Goal: Information Seeking & Learning: Understand process/instructions

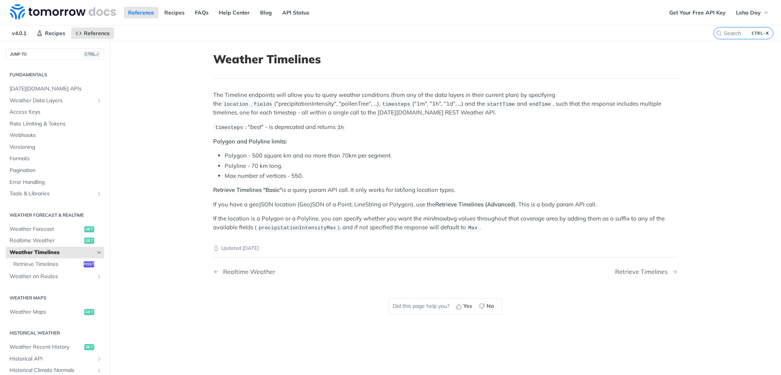
click at [535, 184] on div "The Timeline endpoints will allow you to query weather conditions (from any of …" at bounding box center [445, 161] width 464 height 141
click at [398, 112] on p "The Timeline endpoints will allow you to query weather conditions (from any of …" at bounding box center [445, 104] width 464 height 26
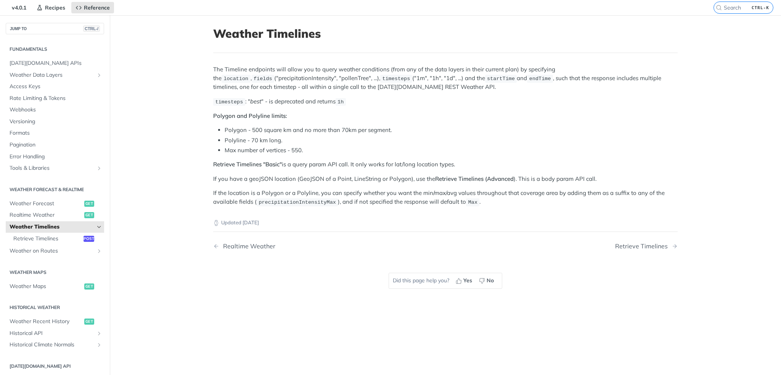
scroll to position [26, 0]
click at [43, 237] on span "Retrieve Timelines" at bounding box center [47, 239] width 68 height 8
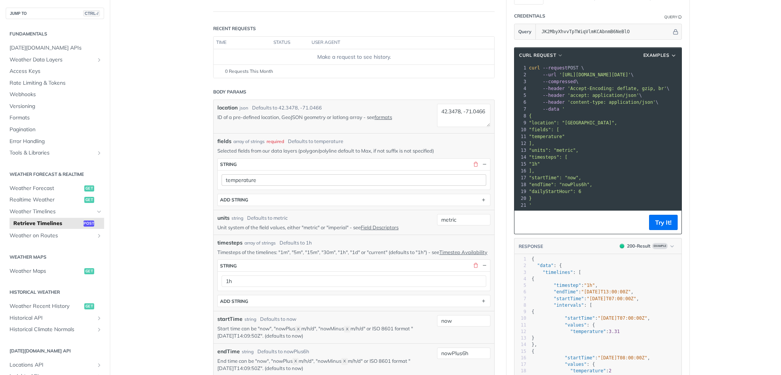
scroll to position [81, 0]
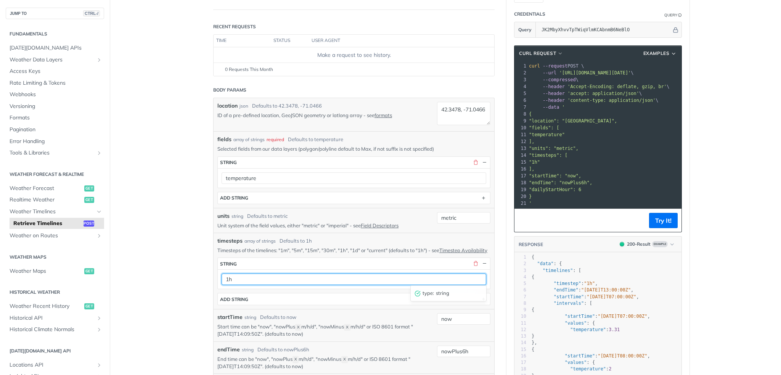
click at [331, 278] on input "1h" at bounding box center [354, 278] width 265 height 11
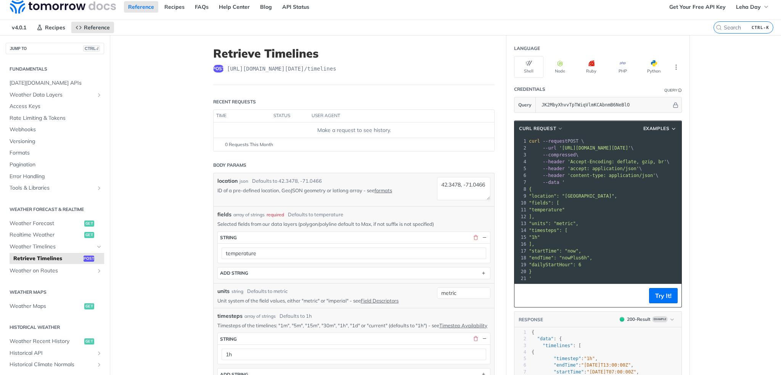
scroll to position [0, 0]
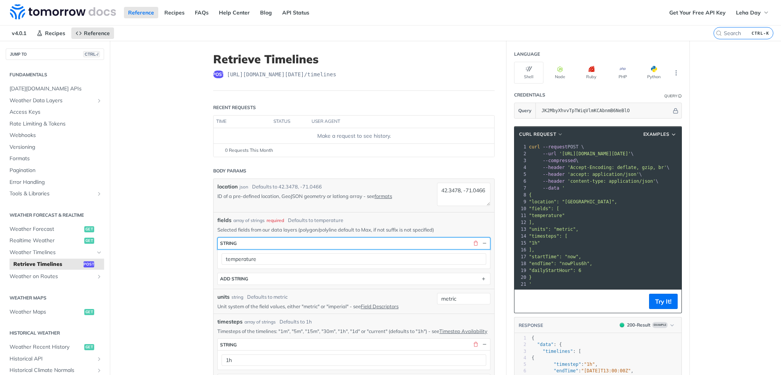
click at [304, 242] on button "string" at bounding box center [354, 243] width 272 height 11
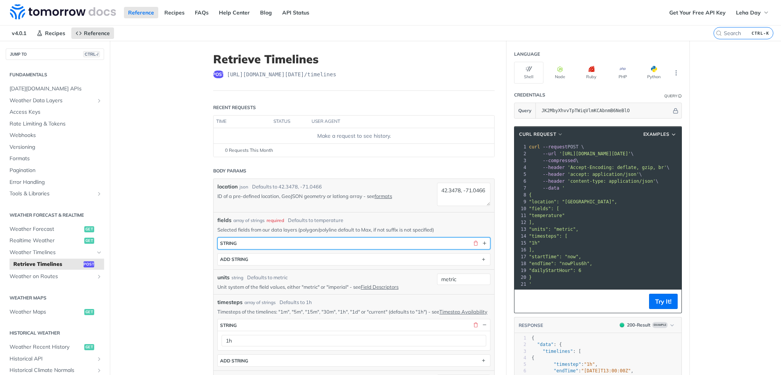
click at [304, 242] on button "string" at bounding box center [354, 243] width 272 height 11
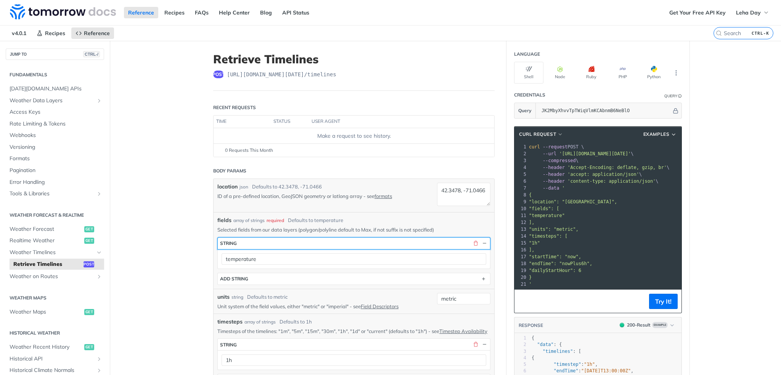
click at [262, 247] on button "string" at bounding box center [354, 243] width 272 height 11
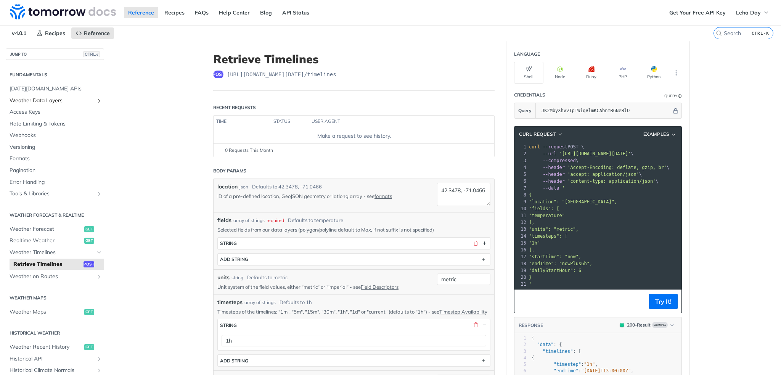
click at [52, 103] on span "Weather Data Layers" at bounding box center [52, 101] width 85 height 8
click at [644, 72] on button "Python" at bounding box center [653, 73] width 29 height 22
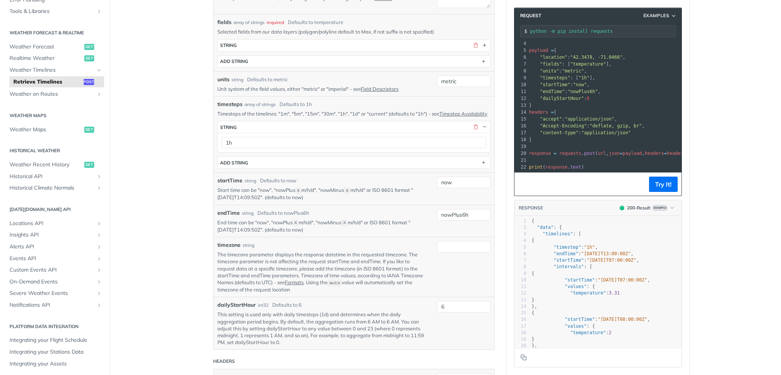
scroll to position [144, 0]
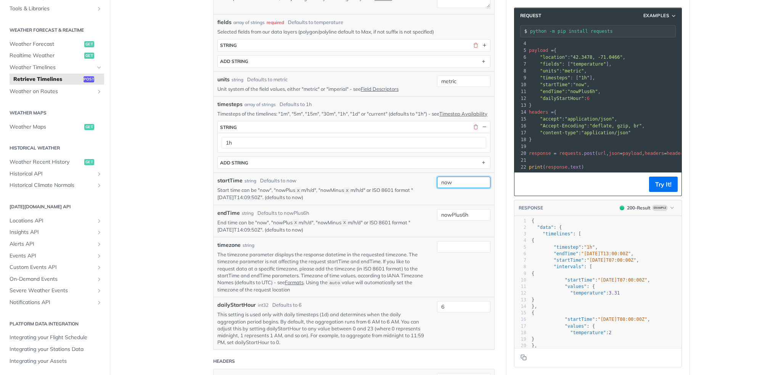
click at [462, 183] on input "now" at bounding box center [463, 182] width 53 height 11
click at [339, 182] on div "startTime string Defaults to now" at bounding box center [321, 181] width 208 height 8
click at [35, 232] on span "Insights API" at bounding box center [52, 232] width 85 height 8
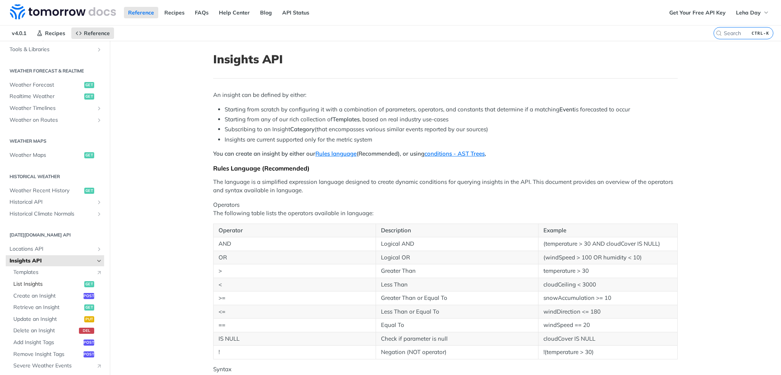
click at [27, 286] on span "List Insights" at bounding box center [47, 284] width 69 height 8
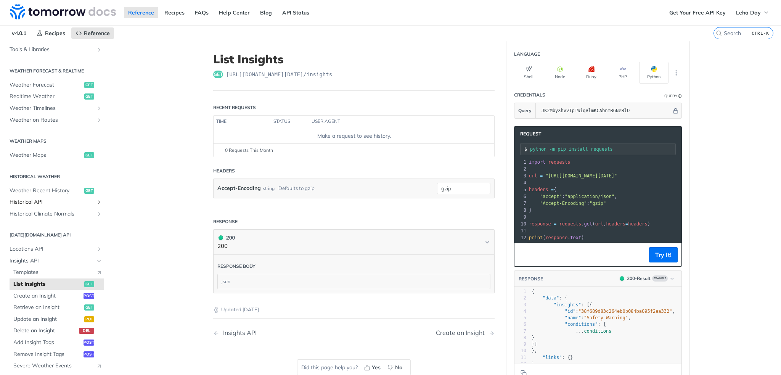
click at [37, 204] on span "Historical API" at bounding box center [52, 202] width 85 height 8
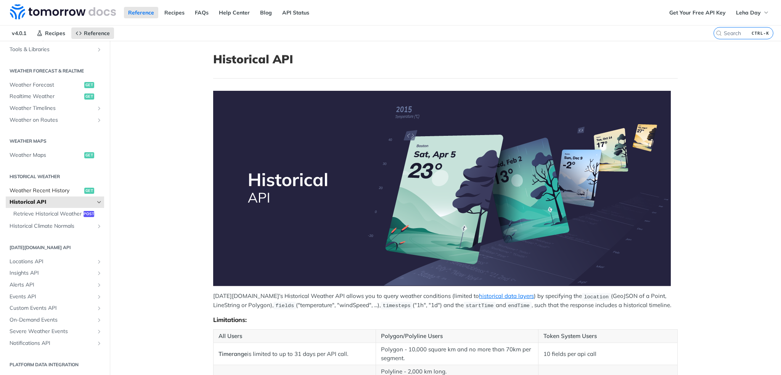
click at [41, 191] on span "Weather Recent History" at bounding box center [46, 191] width 73 height 8
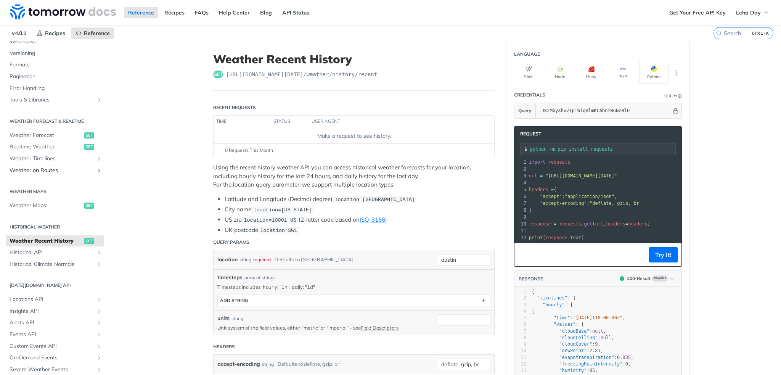
scroll to position [81, 0]
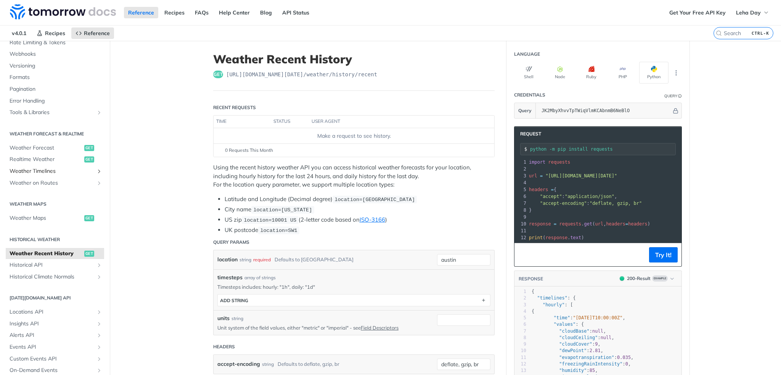
click at [40, 169] on span "Weather Timelines" at bounding box center [52, 171] width 85 height 8
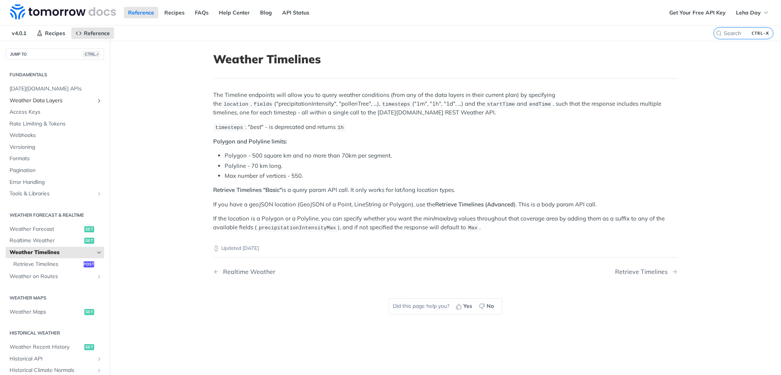
click at [31, 100] on span "Weather Data Layers" at bounding box center [52, 101] width 85 height 8
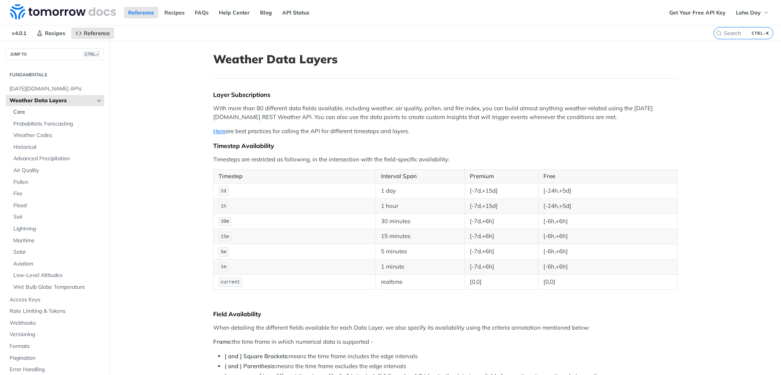
click at [25, 111] on span "Core" at bounding box center [57, 112] width 89 height 8
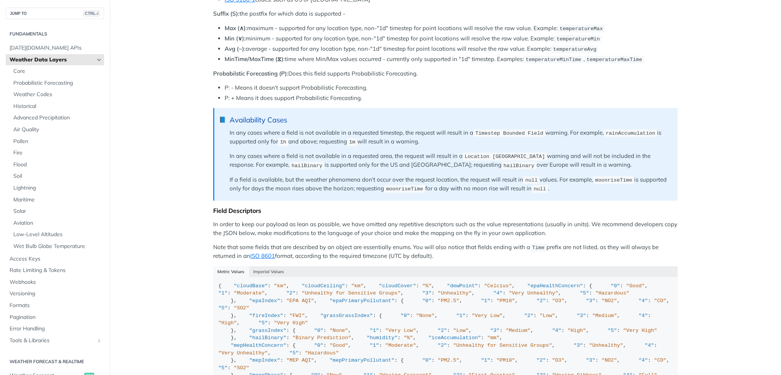
scroll to position [560, 0]
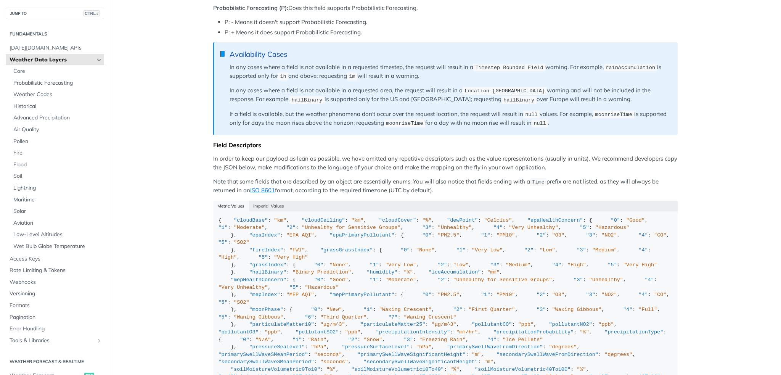
click at [156, 172] on main "JUMP TO CTRL-/ Fundamentals Tomorrow.io APIs Weather Data Layers Core Probabili…" at bounding box center [390, 72] width 781 height 1182
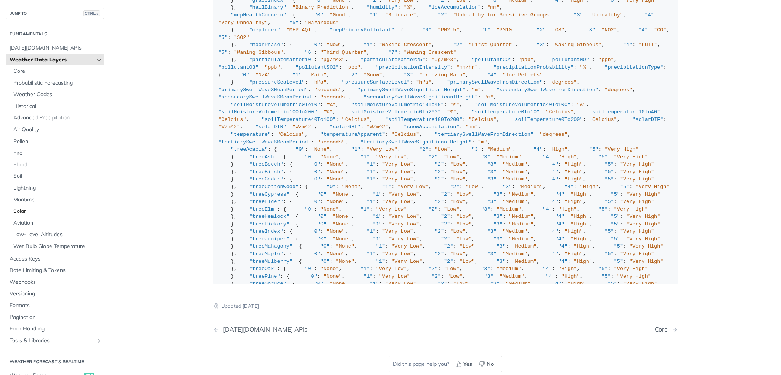
scroll to position [814, 0]
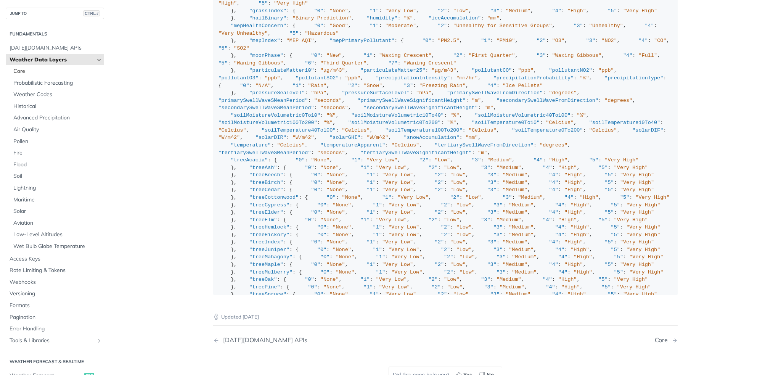
click at [30, 73] on span "Core" at bounding box center [57, 71] width 89 height 8
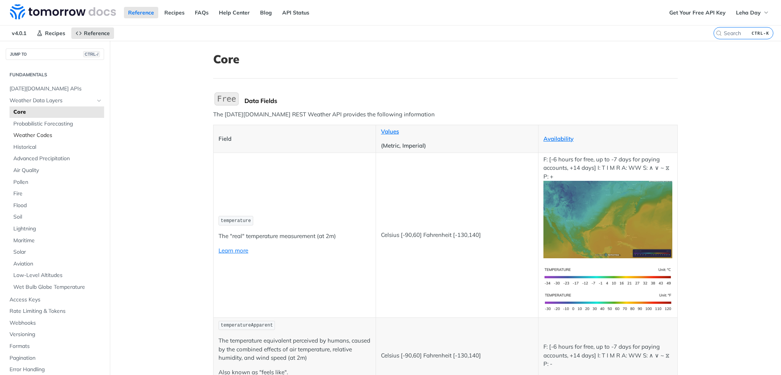
click at [37, 132] on span "Weather Codes" at bounding box center [57, 136] width 89 height 8
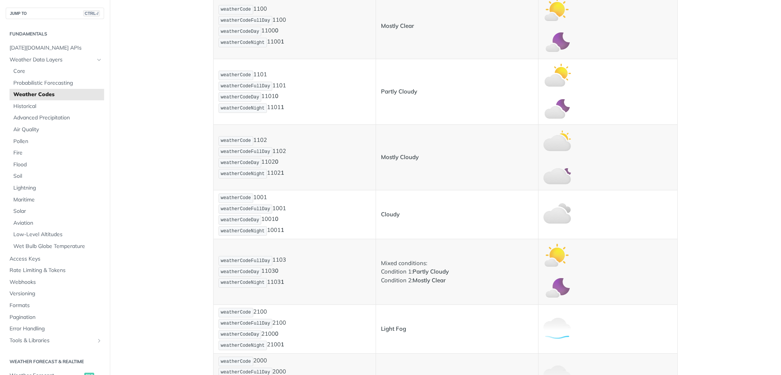
scroll to position [251, 0]
click at [51, 84] on span "Probabilistic Forecasting" at bounding box center [57, 83] width 89 height 8
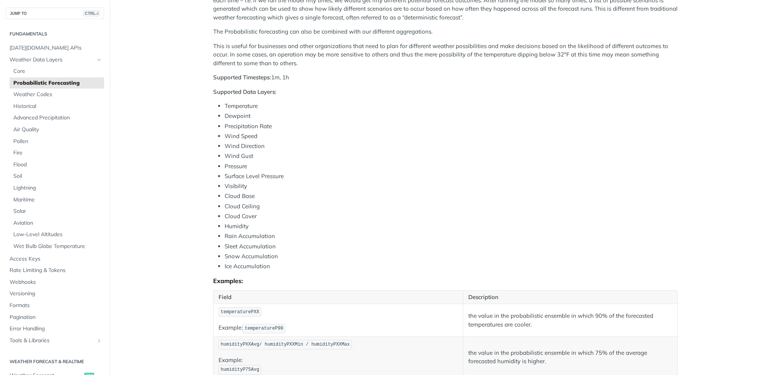
scroll to position [198, 0]
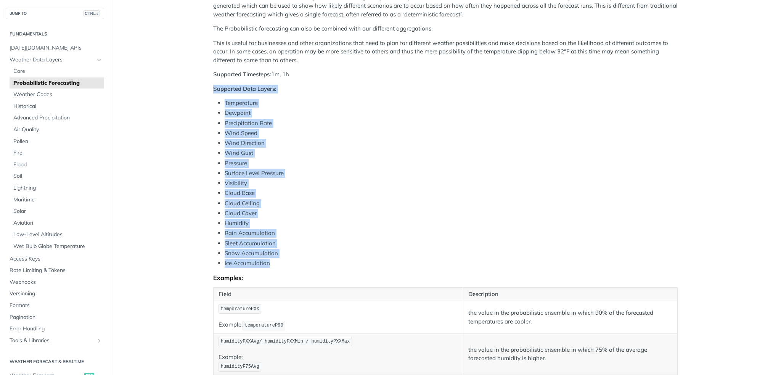
drag, startPoint x: 208, startPoint y: 86, endPoint x: 288, endPoint y: 264, distance: 194.7
click at [288, 264] on article "Probabilistic Forecasting Tomorrow.io offers an API that predicts the weather u…" at bounding box center [445, 163] width 488 height 641
click at [288, 264] on li "Ice Accumulation" at bounding box center [451, 263] width 453 height 9
drag, startPoint x: 206, startPoint y: 84, endPoint x: 282, endPoint y: 265, distance: 196.6
click at [282, 265] on article "Probabilistic Forecasting Tomorrow.io offers an API that predicts the weather u…" at bounding box center [445, 163] width 488 height 641
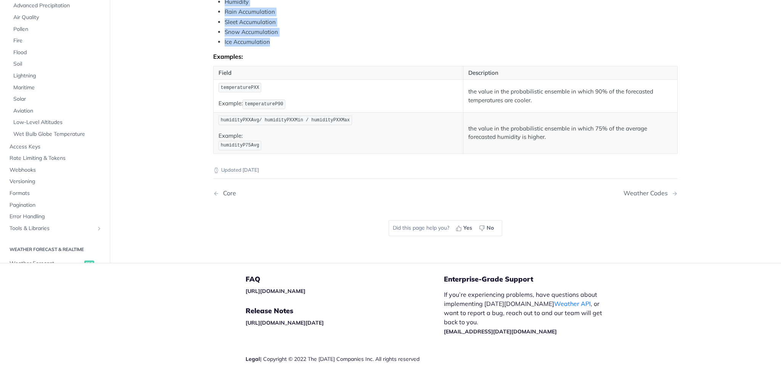
scroll to position [442, 0]
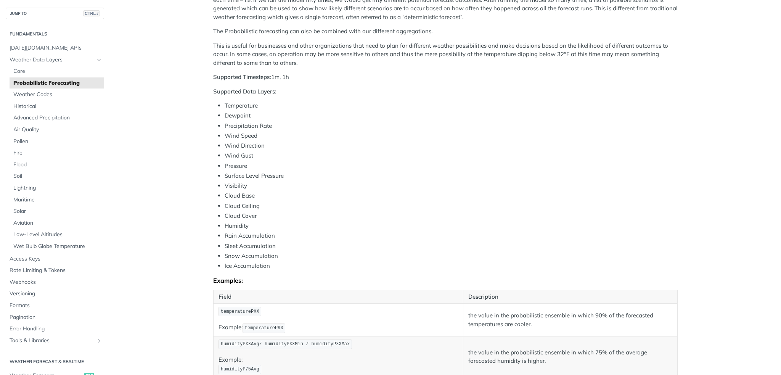
scroll to position [192, 0]
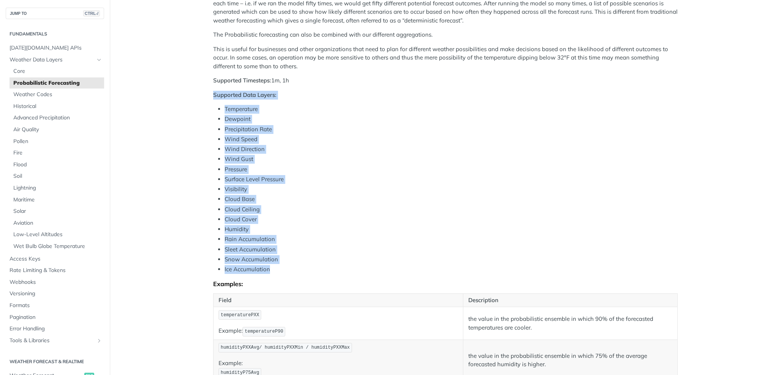
drag, startPoint x: 208, startPoint y: 91, endPoint x: 275, endPoint y: 264, distance: 184.7
click at [275, 264] on article "Probabilistic Forecasting Tomorrow.io offers an API that predicts the weather u…" at bounding box center [445, 169] width 488 height 641
click at [336, 227] on li "Humidity" at bounding box center [451, 229] width 453 height 9
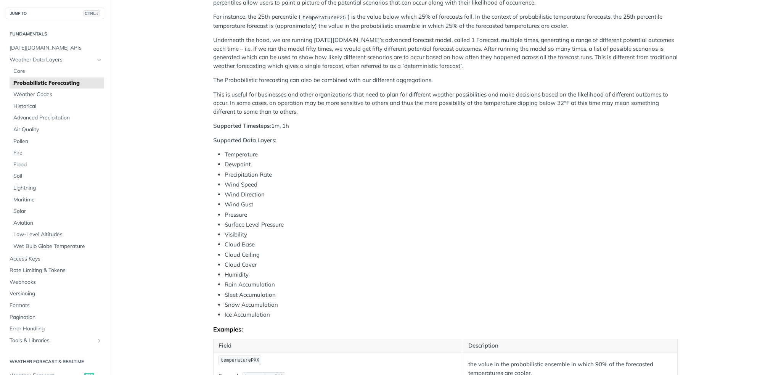
scroll to position [146, 0]
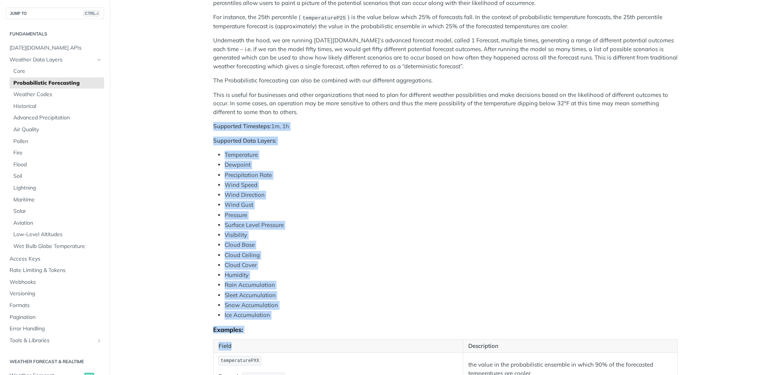
drag, startPoint x: 210, startPoint y: 123, endPoint x: 272, endPoint y: 348, distance: 233.9
click at [272, 348] on article "Probabilistic Forecasting Tomorrow.io offers an API that predicts the weather u…" at bounding box center [445, 214] width 488 height 641
click at [283, 322] on div "Tomorrow.io offers an API that predicts the weather using a special method call…" at bounding box center [445, 185] width 464 height 482
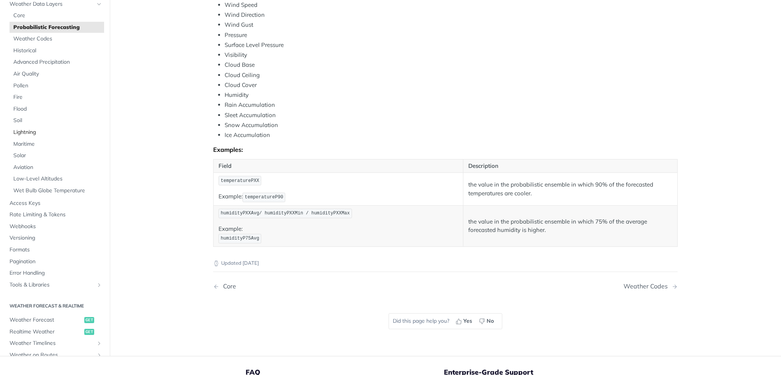
scroll to position [40, 0]
click at [25, 214] on link "Rate Limiting & Tokens" at bounding box center [55, 211] width 98 height 11
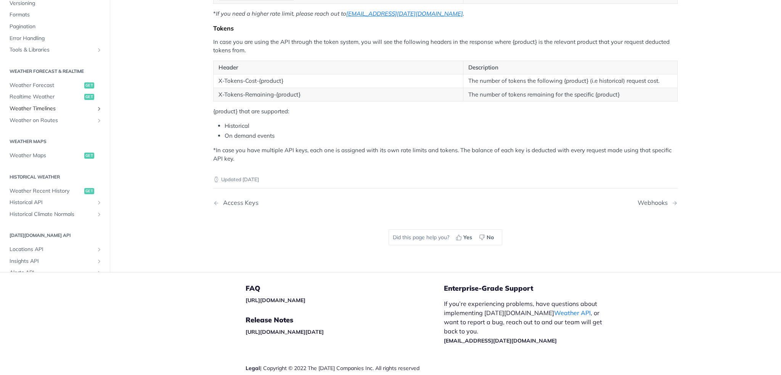
click at [49, 111] on link "Weather Timelines" at bounding box center [55, 108] width 98 height 11
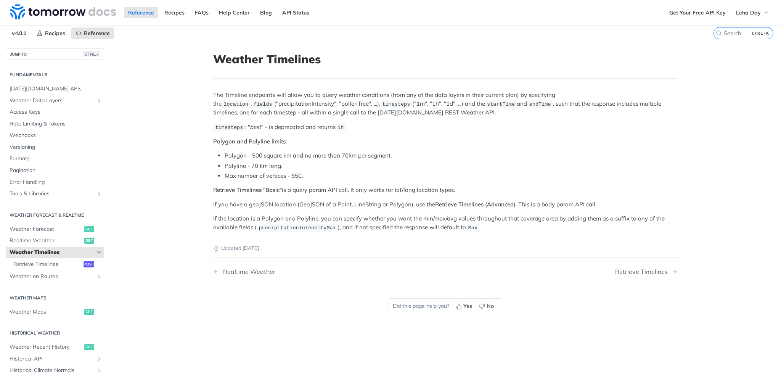
click at [281, 146] on div "The Timeline endpoints will allow you to query weather conditions (from any of …" at bounding box center [445, 161] width 464 height 141
click at [375, 128] on p "timesteps : " best " - is deprecated and returns 1h" at bounding box center [445, 127] width 464 height 9
click at [47, 264] on span "Retrieve Timelines" at bounding box center [47, 264] width 68 height 8
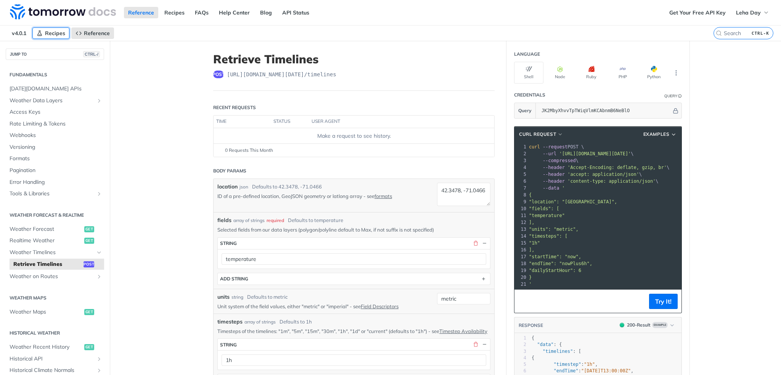
click at [50, 30] on span "Recipes" at bounding box center [55, 33] width 20 height 7
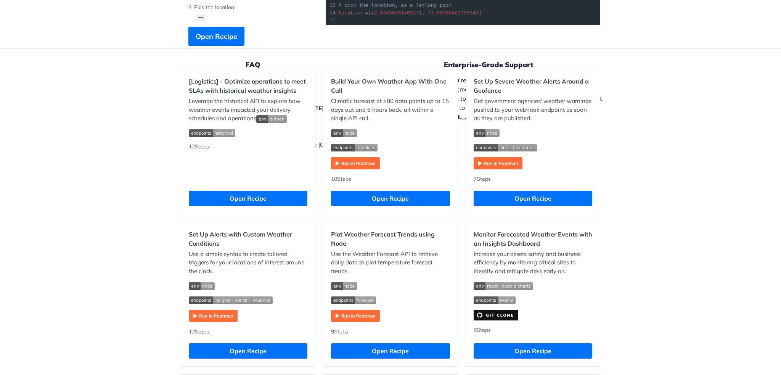
scroll to position [189, 0]
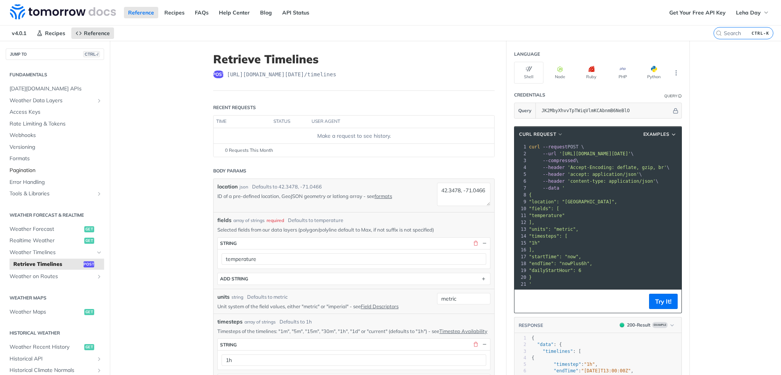
click at [18, 167] on span "Pagination" at bounding box center [56, 171] width 93 height 8
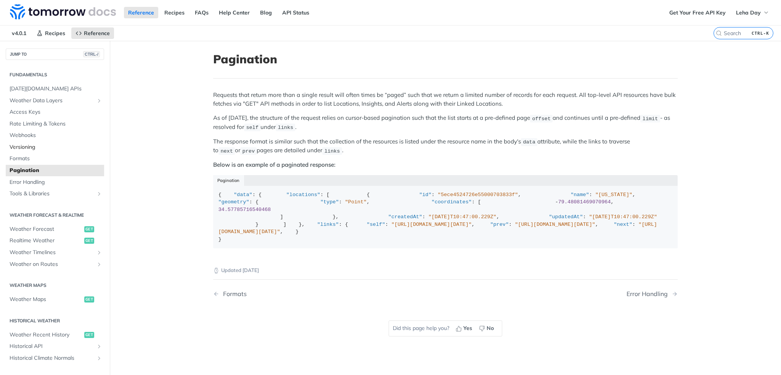
click at [21, 147] on span "Versioning" at bounding box center [56, 147] width 93 height 8
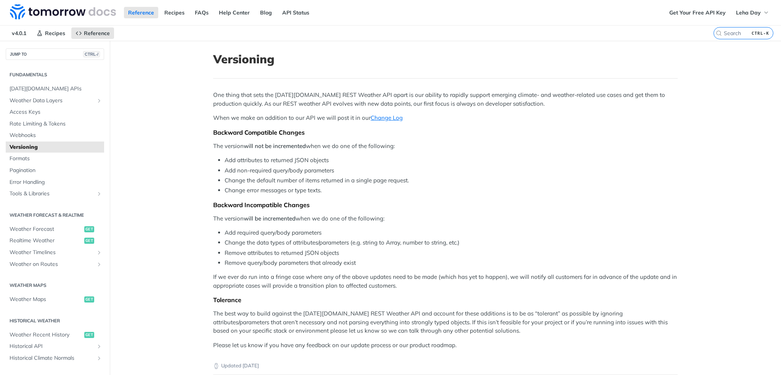
click at [379, 38] on nav "v4.0.1 Recipes Reference" at bounding box center [356, 33] width 713 height 15
